Goal: Task Accomplishment & Management: Manage account settings

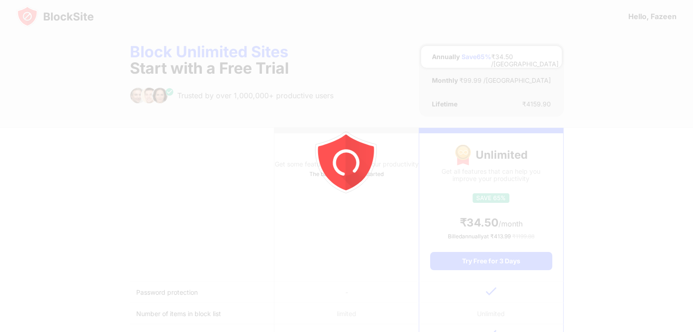
click at [33, 12] on div at bounding box center [346, 166] width 693 height 332
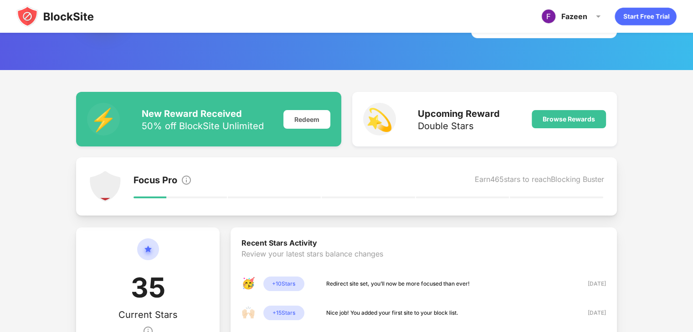
scroll to position [43, 0]
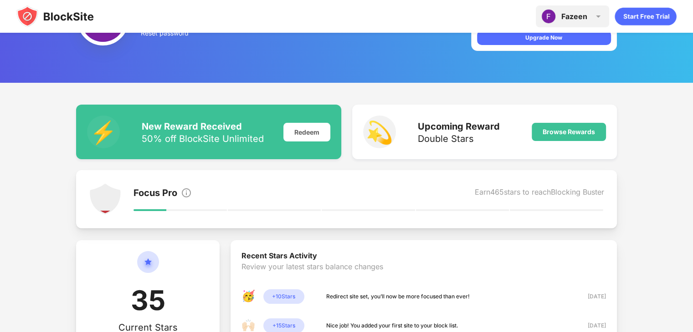
click at [571, 22] on div "Fazeen Fazeen Patel View Account Insights Premium Rewards Settings Support Log …" at bounding box center [571, 16] width 73 height 22
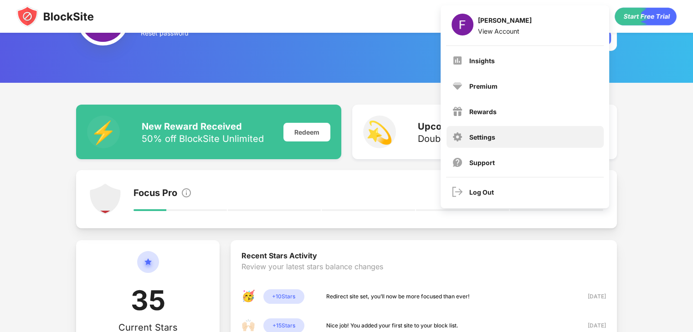
click at [512, 140] on div "Settings" at bounding box center [524, 137] width 157 height 22
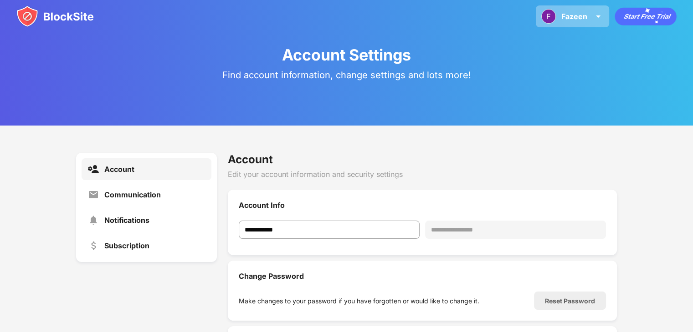
scroll to position [80, 0]
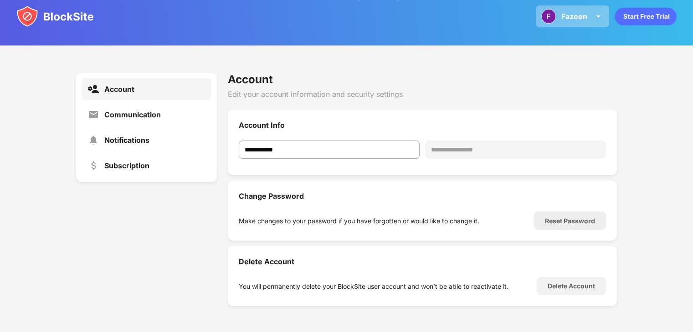
click at [573, 15] on div "Fazeen" at bounding box center [574, 16] width 26 height 9
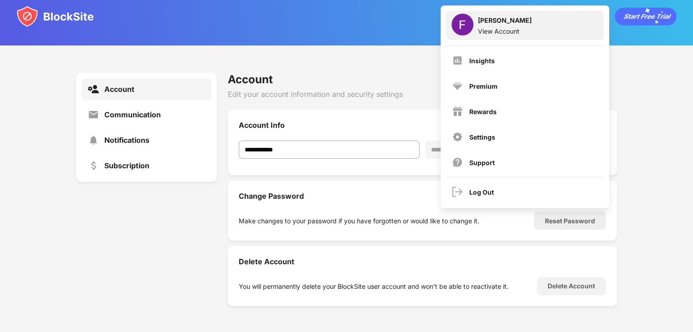
click at [496, 20] on div "[PERSON_NAME]" at bounding box center [505, 21] width 54 height 11
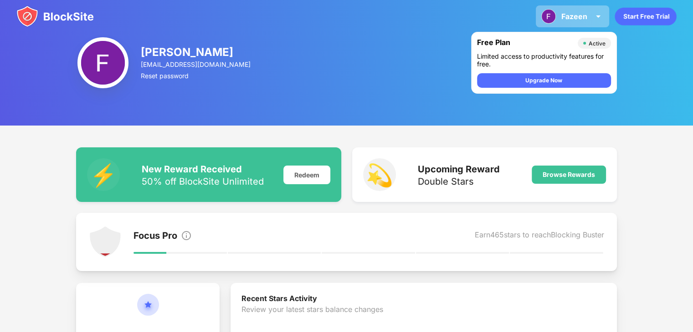
click at [550, 13] on img at bounding box center [548, 16] width 15 height 15
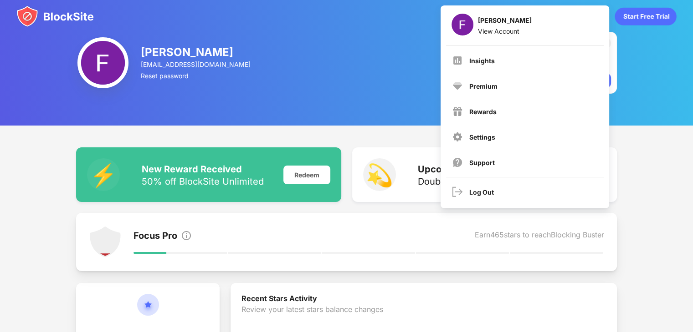
click at [44, 18] on img at bounding box center [54, 16] width 77 height 22
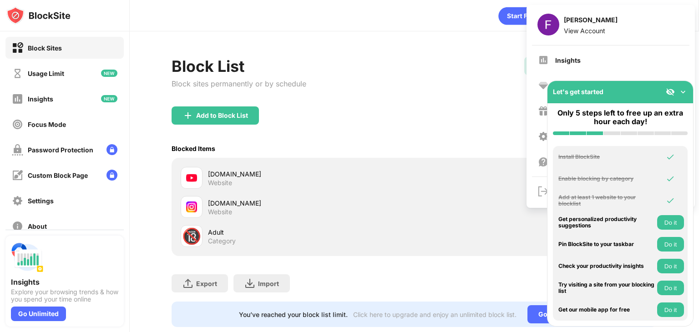
click at [297, 167] on div "[DOMAIN_NAME] Website" at bounding box center [298, 178] width 234 height 22
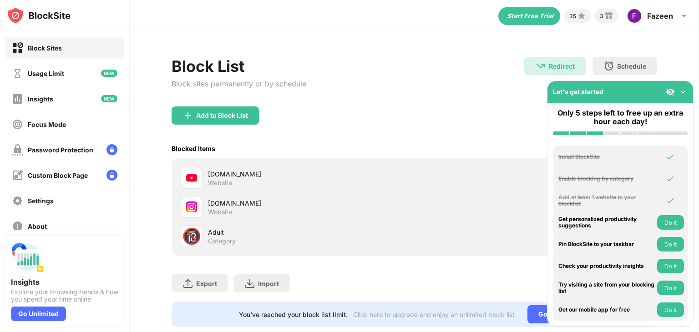
click at [684, 89] on img at bounding box center [683, 91] width 9 height 9
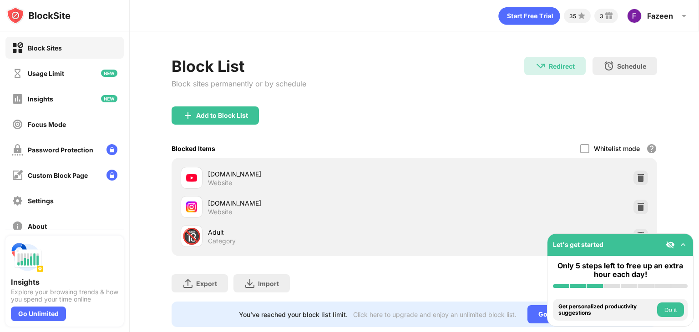
scroll to position [27, 0]
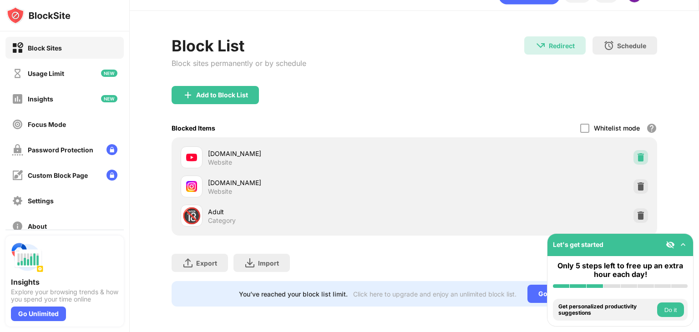
click at [634, 150] on div at bounding box center [641, 157] width 15 height 15
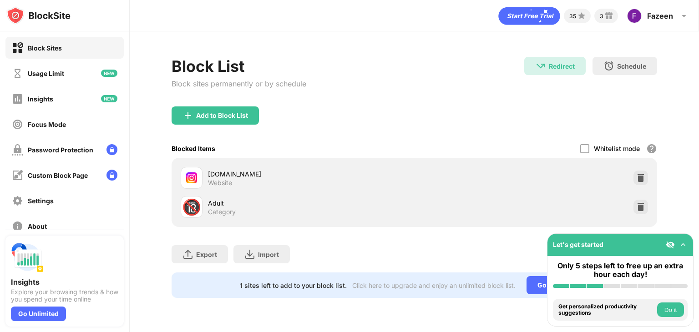
click at [254, 102] on div "Block List Block sites permanently or by schedule" at bounding box center [239, 82] width 135 height 50
